Goal: Information Seeking & Learning: Learn about a topic

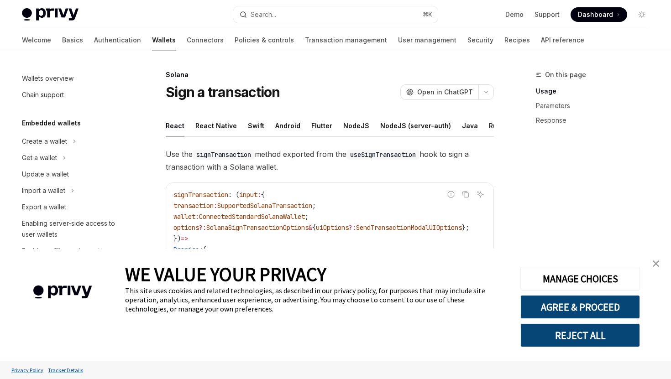
type textarea "*"
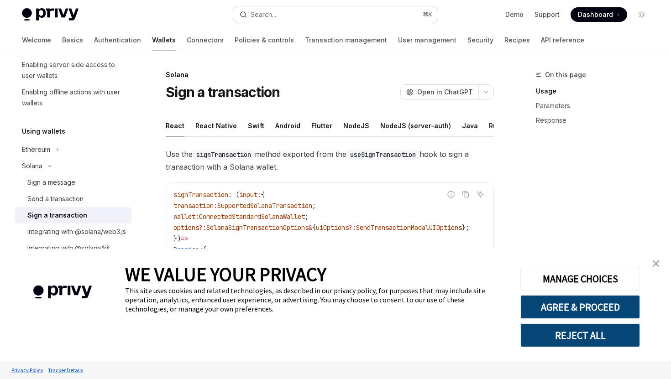
click at [327, 16] on button "Search... ⌘ K" at bounding box center [335, 14] width 204 height 16
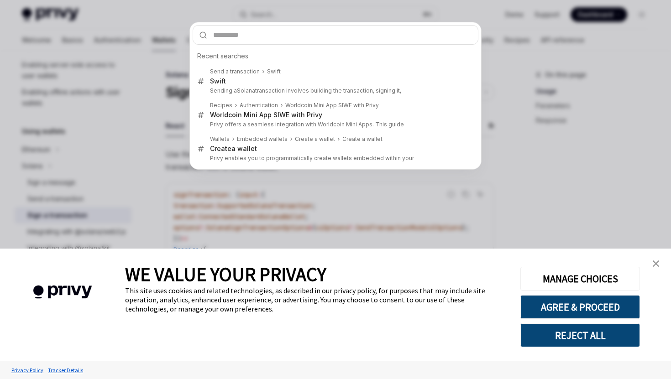
click at [325, 16] on div "Recent searches Send a transaction Swift Swift Sending a Solana transaction inv…" at bounding box center [335, 189] width 671 height 379
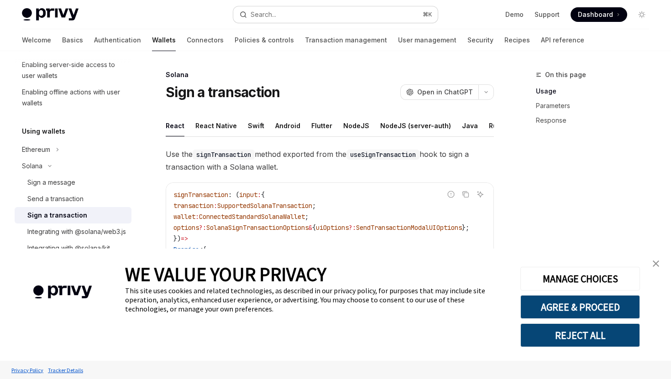
click at [308, 19] on button "Search... ⌘ K" at bounding box center [335, 14] width 204 height 16
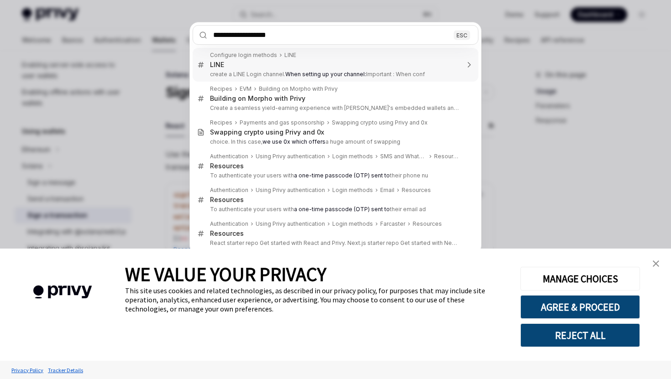
type input "**********"
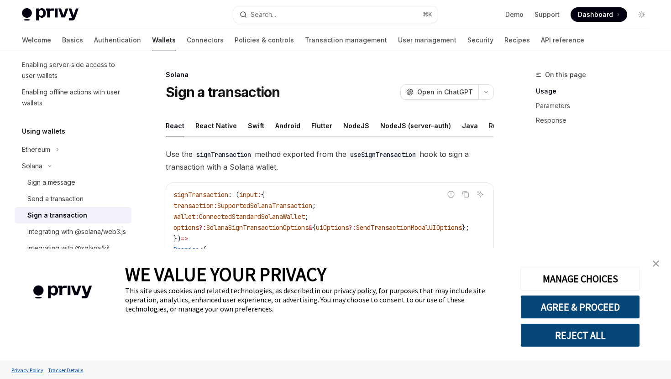
type textarea "*"
